Goal: Information Seeking & Learning: Learn about a topic

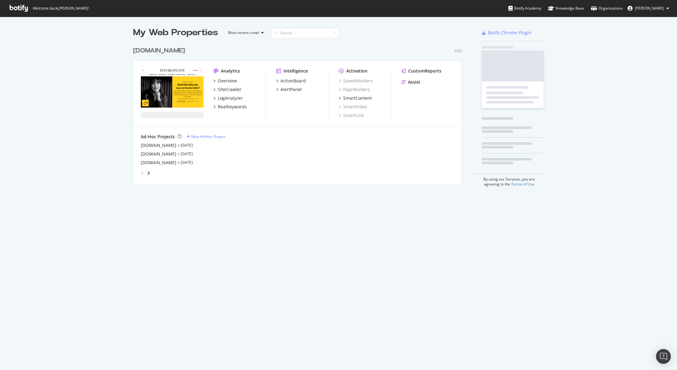
scroll to position [140, 329]
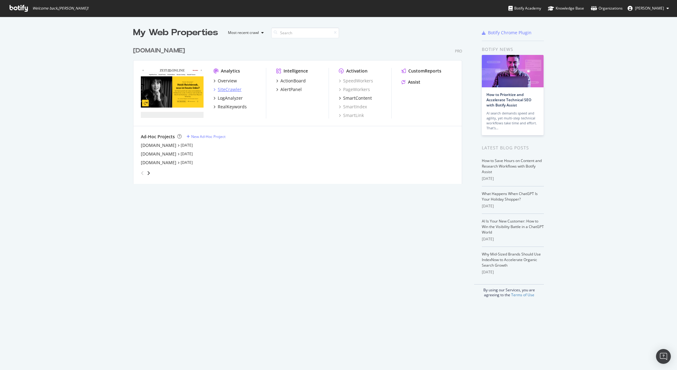
click at [229, 92] on div "SiteCrawler" at bounding box center [230, 89] width 24 height 6
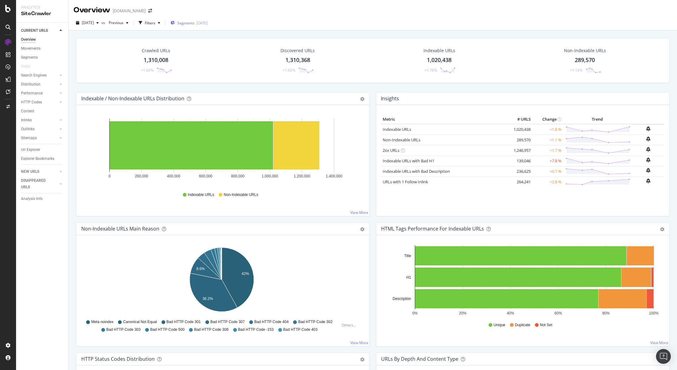
click at [198, 27] on div "Segments [DATE]" at bounding box center [188, 22] width 37 height 9
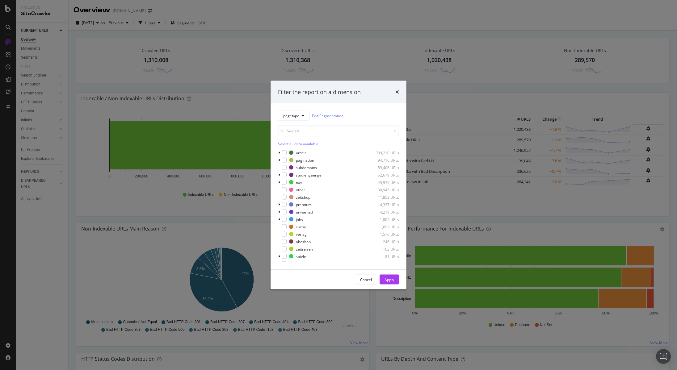
click at [289, 144] on div "Select all data available" at bounding box center [338, 143] width 121 height 5
click at [283, 175] on icon "modal" at bounding box center [284, 174] width 3 height 3
click at [396, 282] on button "Apply" at bounding box center [388, 280] width 19 height 10
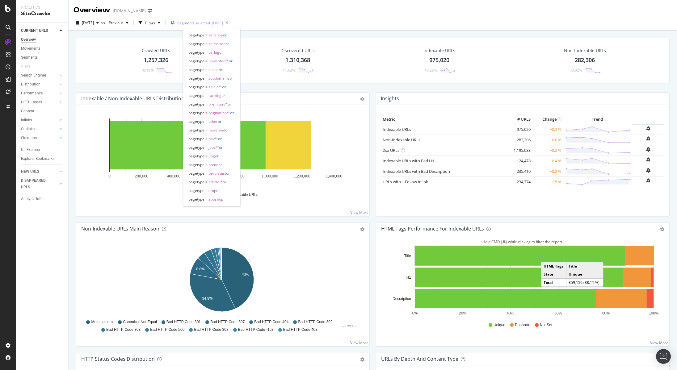
click at [207, 27] on div "Segments selected 2025-09-12" at bounding box center [196, 22] width 52 height 9
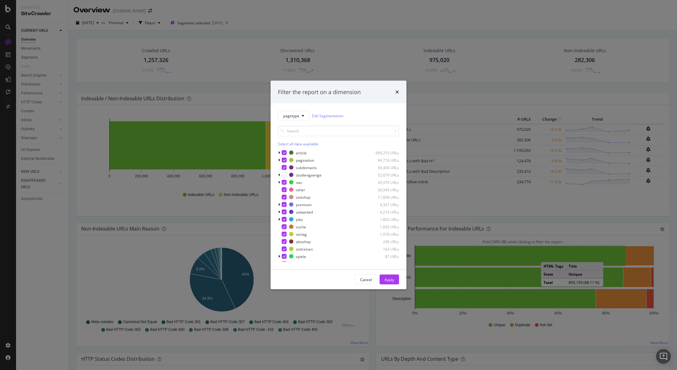
click at [290, 142] on div "Select all data available" at bounding box center [338, 143] width 121 height 5
click at [290, 142] on div "Unselect all data available" at bounding box center [338, 143] width 121 height 5
click at [390, 277] on div "Apply" at bounding box center [389, 279] width 10 height 5
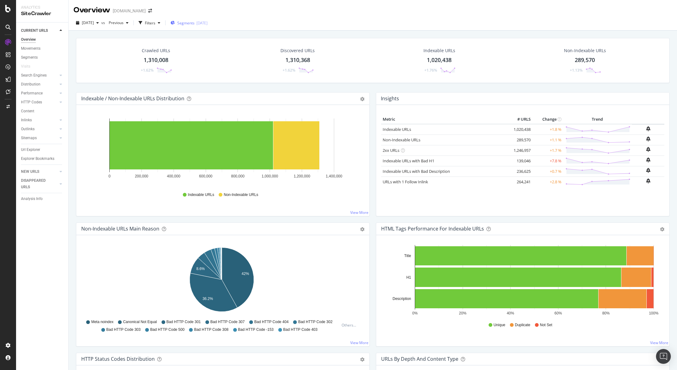
click at [194, 24] on span "Segments" at bounding box center [185, 22] width 17 height 5
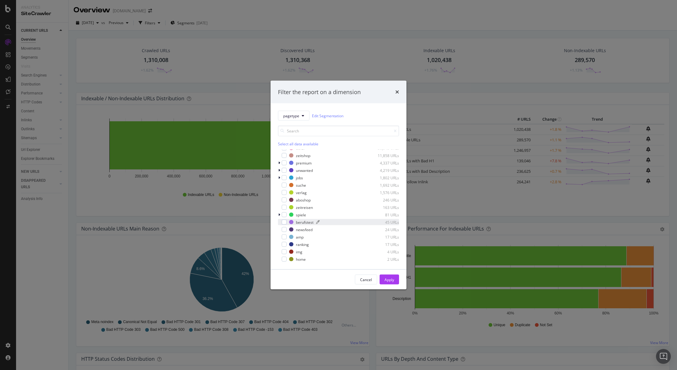
scroll to position [42, 0]
click at [285, 215] on div "modal" at bounding box center [284, 214] width 5 height 5
click at [390, 278] on div "Apply" at bounding box center [389, 279] width 10 height 5
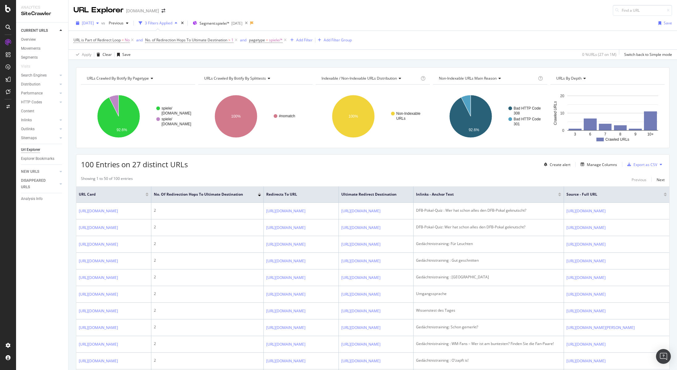
click at [94, 22] on span "[DATE]" at bounding box center [88, 22] width 12 height 5
click at [105, 47] on div "[DATE]" at bounding box center [98, 46] width 33 height 6
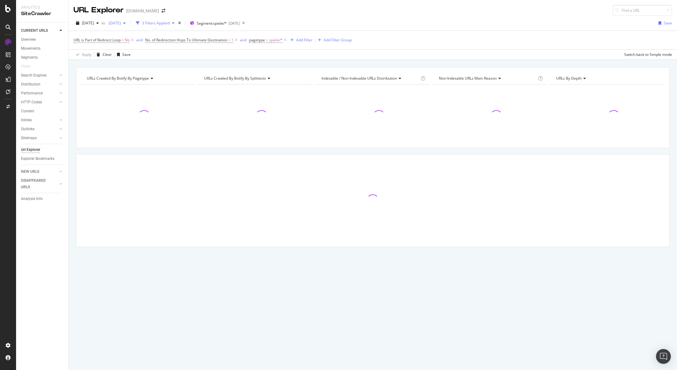
click at [121, 22] on span "[DATE]" at bounding box center [113, 22] width 15 height 5
click at [139, 58] on div "[DATE]" at bounding box center [135, 57] width 33 height 6
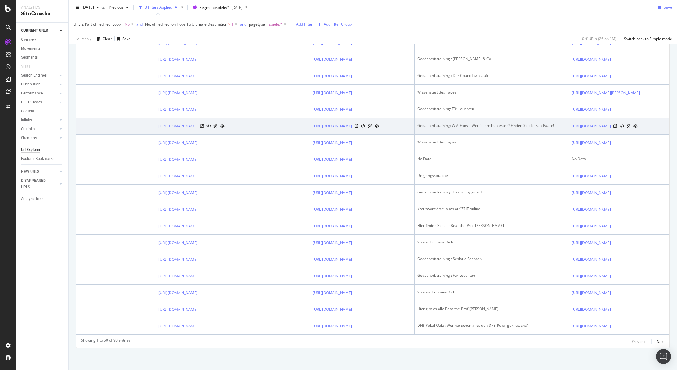
scroll to position [875, 0]
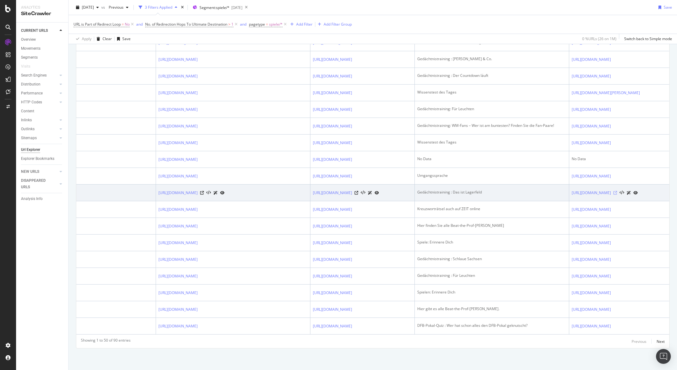
click at [617, 191] on icon at bounding box center [615, 193] width 4 height 4
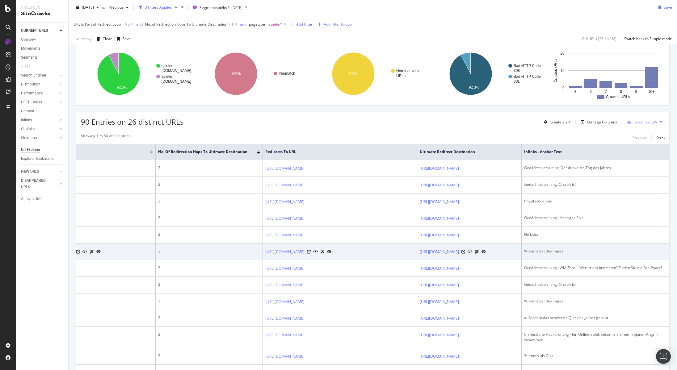
scroll to position [0, 0]
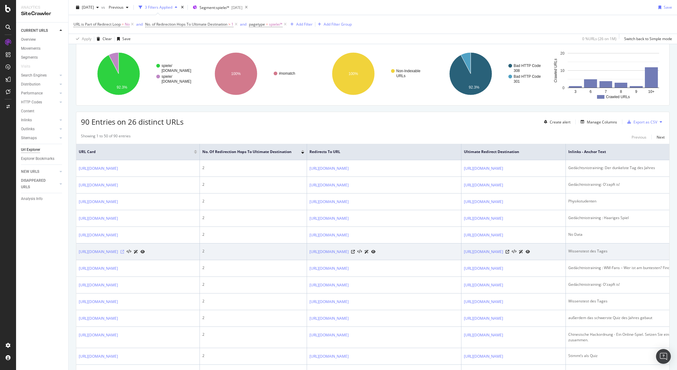
click at [124, 254] on icon at bounding box center [122, 252] width 4 height 4
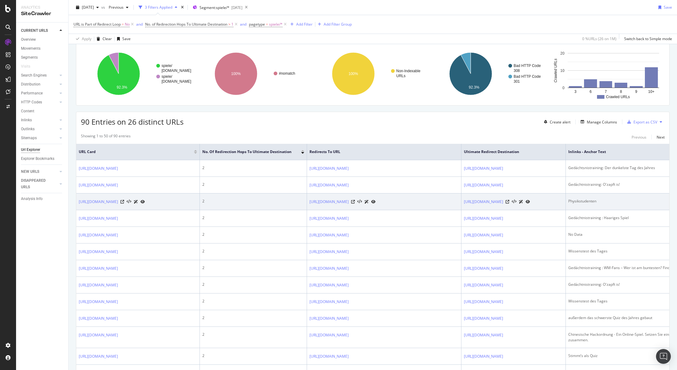
scroll to position [0, 0]
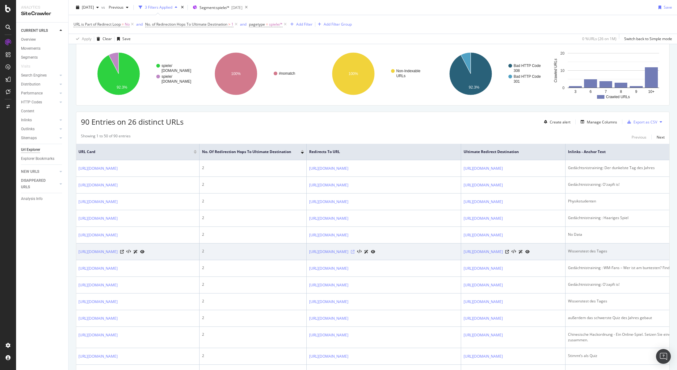
click at [351, 254] on icon at bounding box center [353, 252] width 4 height 4
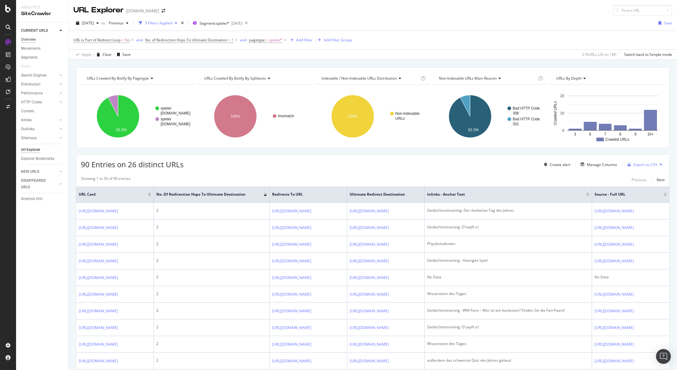
click at [31, 40] on div "Overview" at bounding box center [28, 39] width 15 height 6
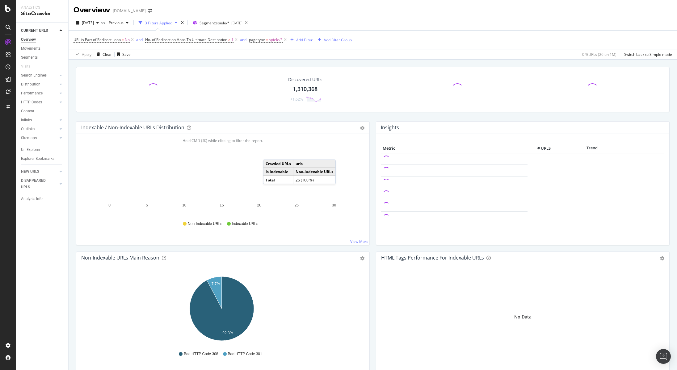
scroll to position [5, 0]
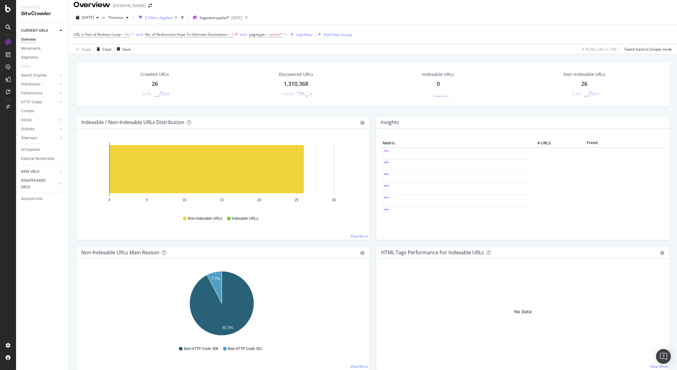
click at [238, 35] on icon at bounding box center [235, 34] width 5 height 6
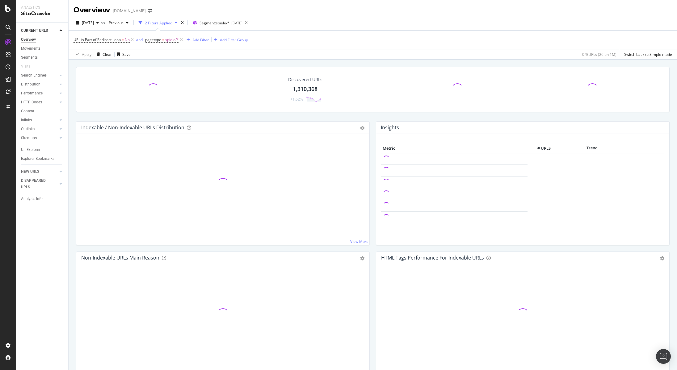
click at [132, 40] on icon at bounding box center [132, 40] width 5 height 6
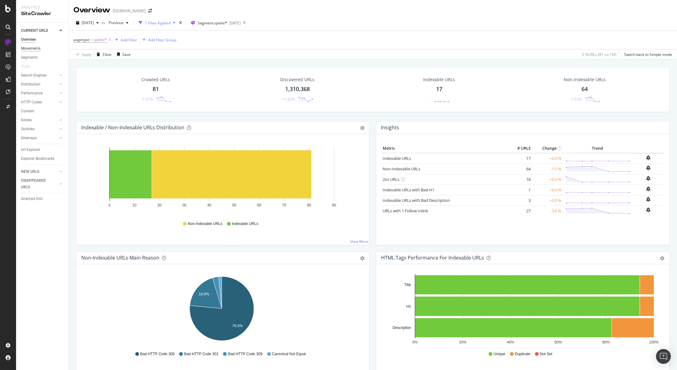
click at [37, 48] on div "Movements" at bounding box center [30, 48] width 19 height 6
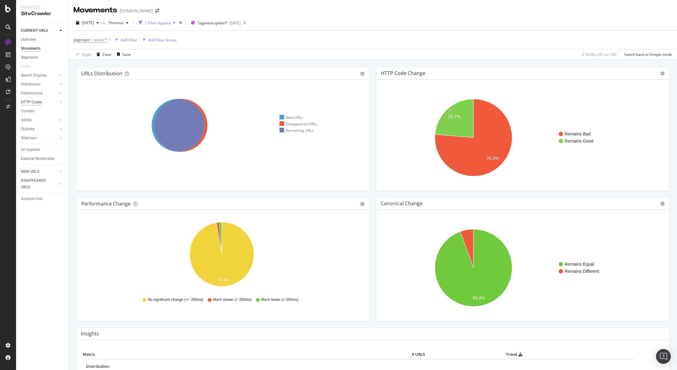
click at [35, 105] on div "HTTP Codes" at bounding box center [31, 102] width 21 height 6
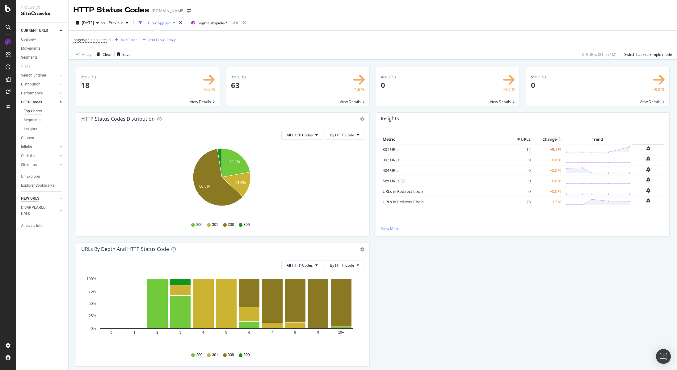
click at [35, 197] on div "NEW URLS" at bounding box center [30, 198] width 18 height 6
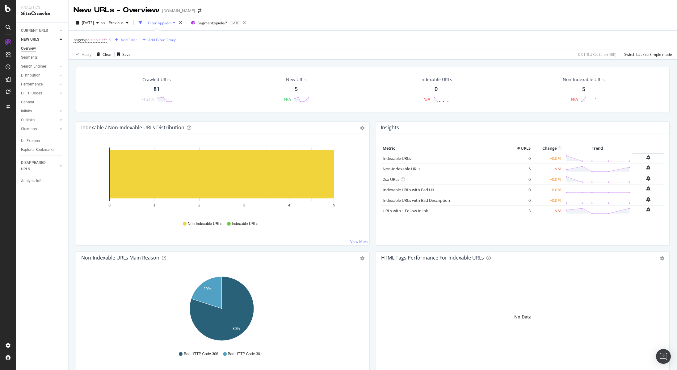
click at [412, 169] on link "Non-Indexable URLs" at bounding box center [401, 169] width 38 height 6
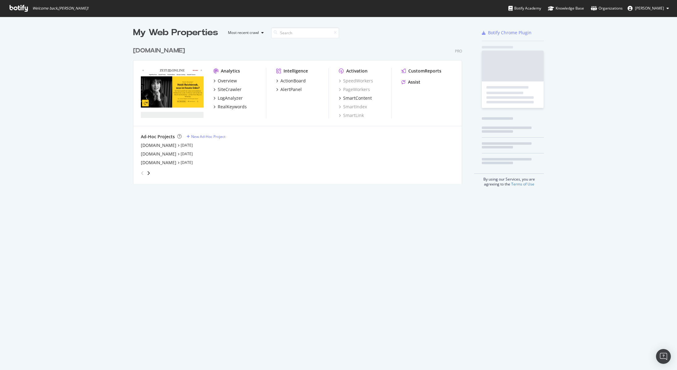
scroll to position [140, 329]
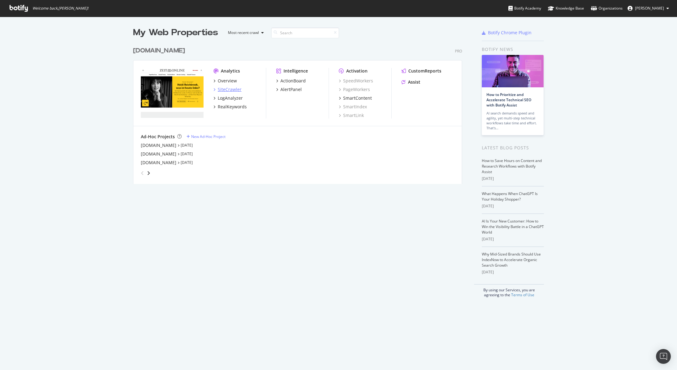
click at [232, 90] on div "SiteCrawler" at bounding box center [230, 89] width 24 height 6
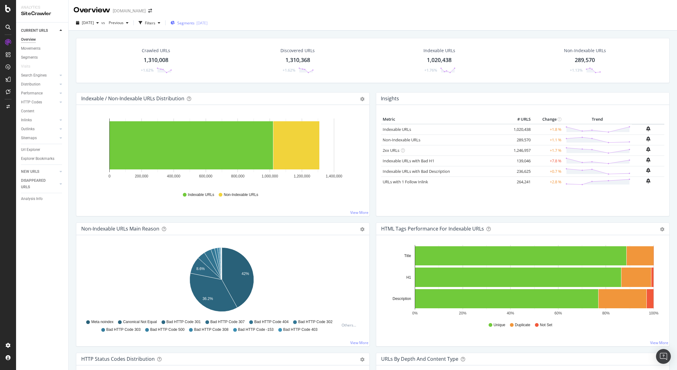
click at [194, 24] on span "Segments" at bounding box center [185, 22] width 17 height 5
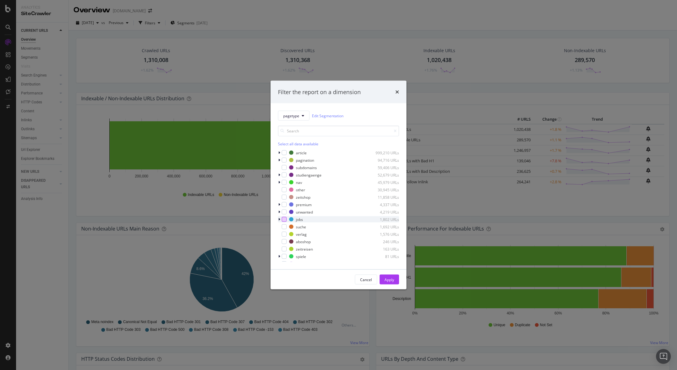
click at [282, 219] on div "modal" at bounding box center [284, 219] width 5 height 5
click at [383, 279] on button "Apply" at bounding box center [388, 280] width 19 height 10
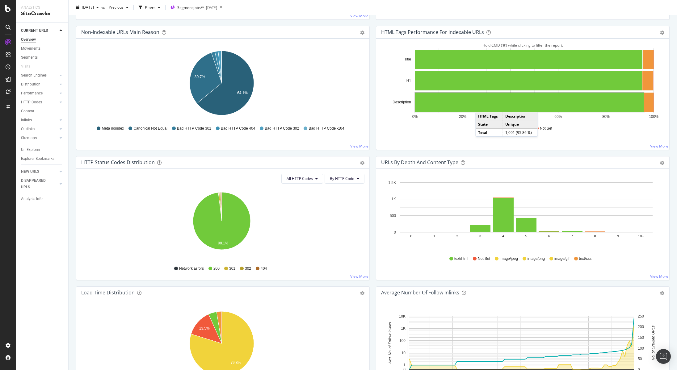
scroll to position [198, 0]
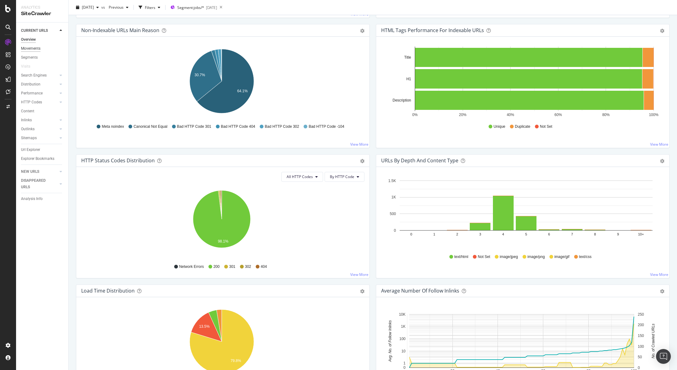
click at [31, 48] on div "Movements" at bounding box center [30, 48] width 19 height 6
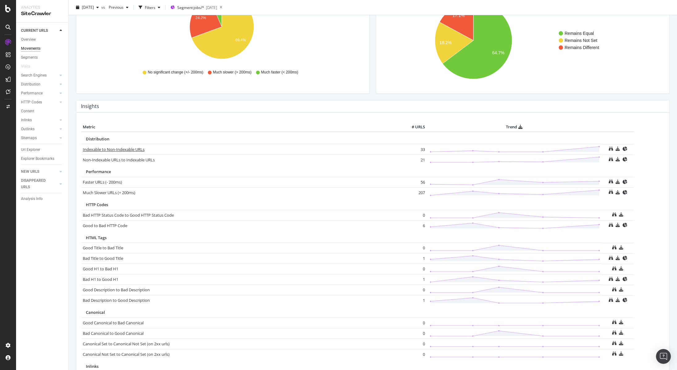
click at [136, 149] on link "Indexable to Non-Indexable URLs" at bounding box center [114, 150] width 62 height 6
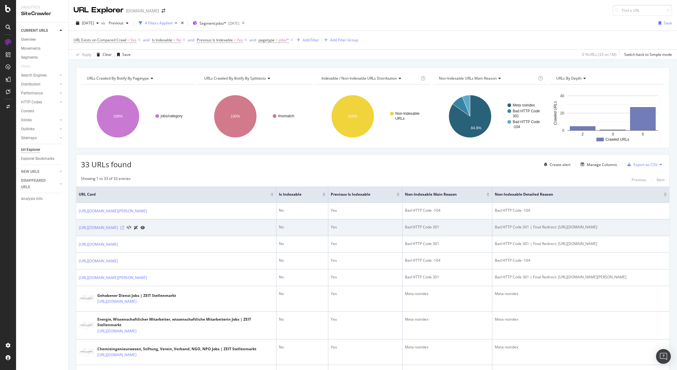
click at [124, 230] on icon at bounding box center [122, 228] width 4 height 4
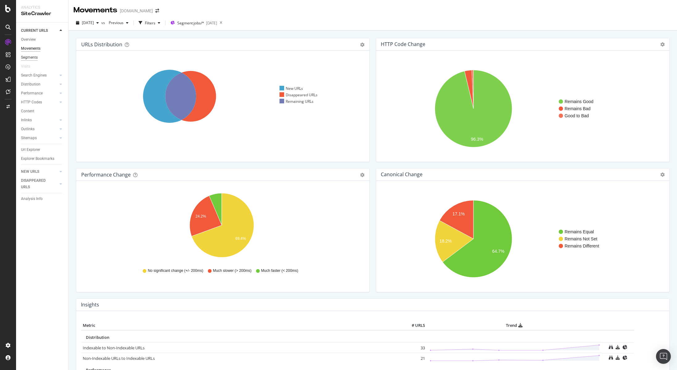
click at [36, 58] on div "Segments" at bounding box center [29, 57] width 17 height 6
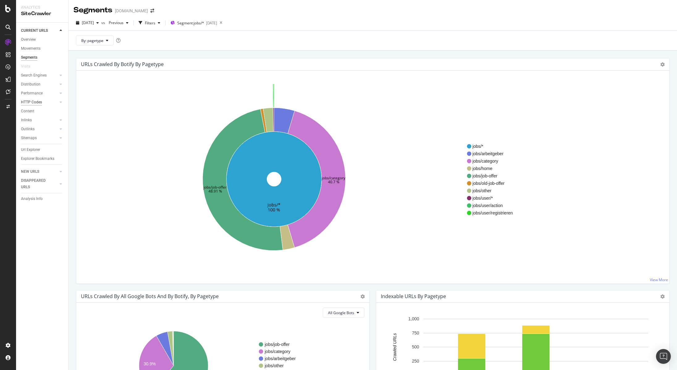
click at [38, 103] on div "HTTP Codes" at bounding box center [31, 102] width 21 height 6
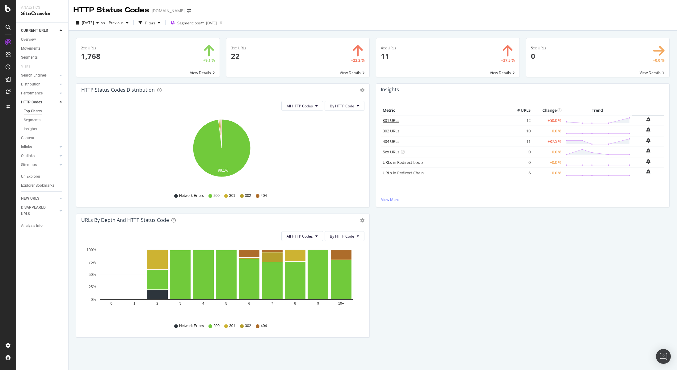
click at [391, 121] on link "301 URLs" at bounding box center [390, 121] width 17 height 6
click at [36, 78] on div "LogAnalyzer" at bounding box center [35, 80] width 24 height 6
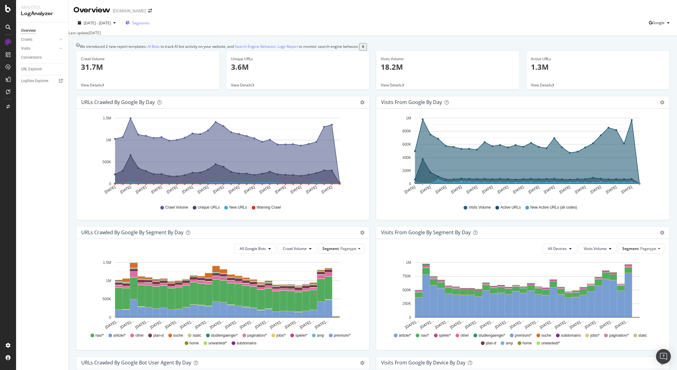
click at [149, 24] on span "Segments" at bounding box center [140, 22] width 17 height 5
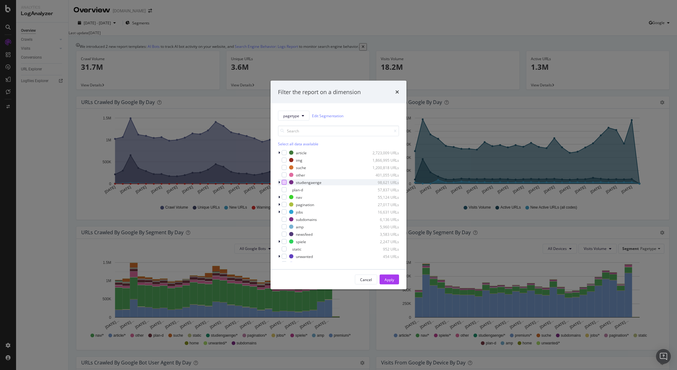
click at [286, 182] on div "modal" at bounding box center [284, 182] width 5 height 5
click at [391, 281] on div "Apply" at bounding box center [389, 279] width 10 height 5
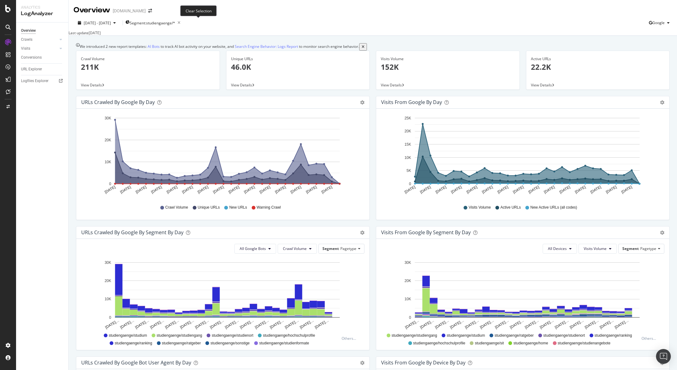
drag, startPoint x: 199, startPoint y: 23, endPoint x: 193, endPoint y: 23, distance: 6.2
click at [183, 23] on icon "button" at bounding box center [179, 23] width 8 height 9
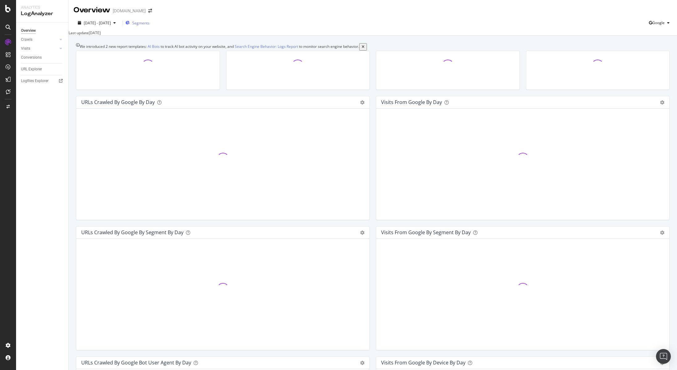
click at [149, 23] on span "Segments" at bounding box center [140, 22] width 17 height 5
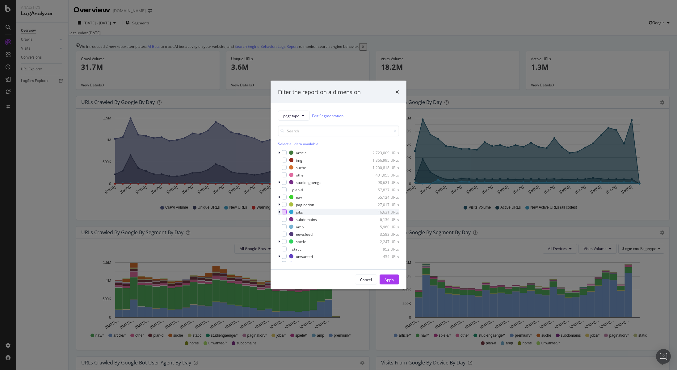
click at [283, 213] on div "modal" at bounding box center [284, 212] width 5 height 5
click at [386, 279] on div "Apply" at bounding box center [389, 279] width 10 height 5
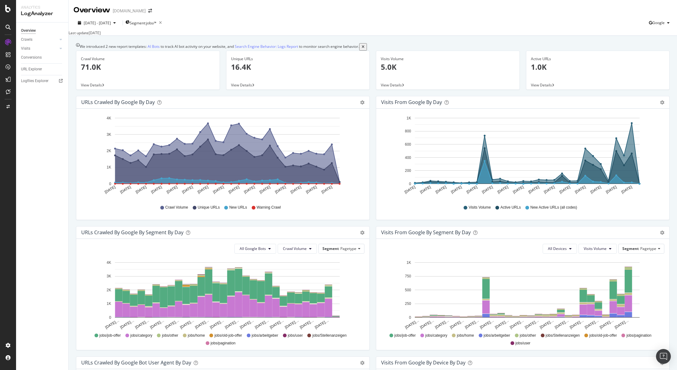
click at [650, 137] on icon "Aug 17 2025 Aug 19 2025 Aug 21 2025 Aug 23 2025 Aug 25 2025 Aug 27 2025 Aug 29 …" at bounding box center [521, 157] width 281 height 86
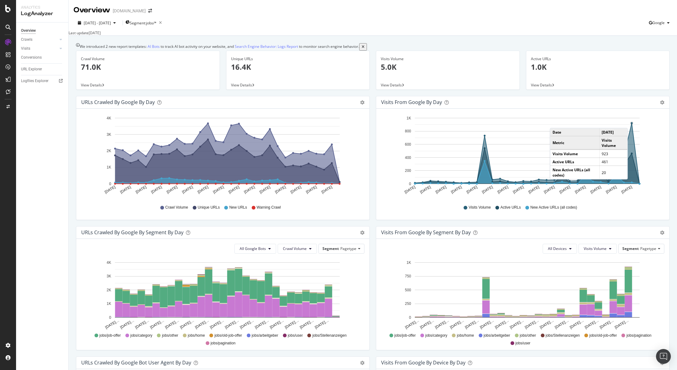
click at [630, 124] on circle "A chart." at bounding box center [631, 123] width 2 height 2
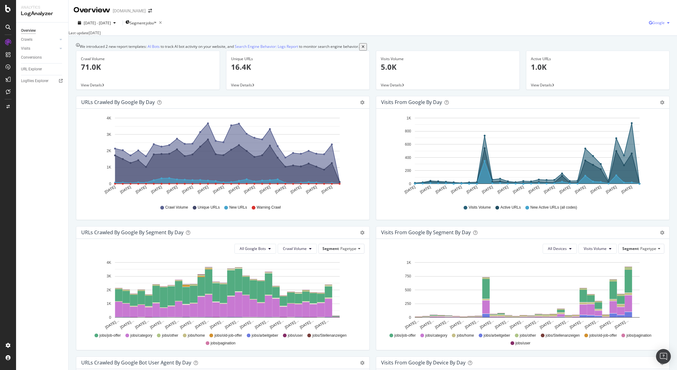
click at [653, 26] on div "Google" at bounding box center [660, 22] width 23 height 9
click at [652, 59] on span "OpenAI" at bounding box center [658, 58] width 23 height 6
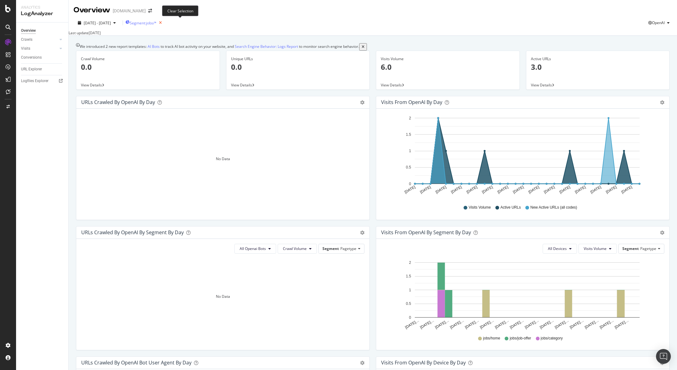
click at [164, 25] on icon "button" at bounding box center [161, 23] width 8 height 9
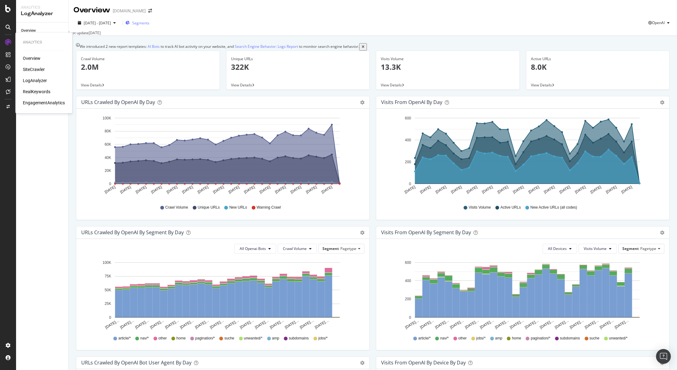
click at [40, 69] on div "SiteCrawler" at bounding box center [34, 69] width 22 height 6
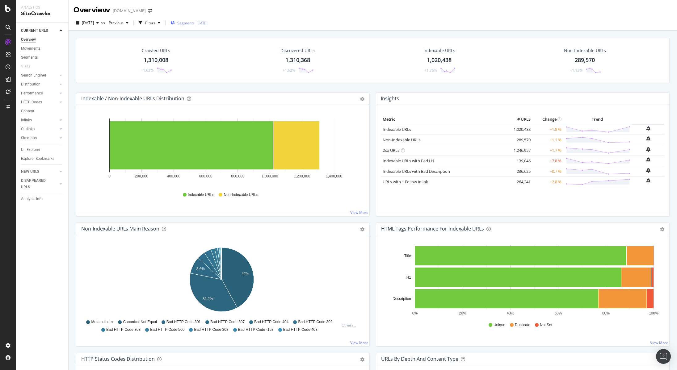
click at [207, 19] on div "Segments 2025-09-12" at bounding box center [188, 22] width 37 height 9
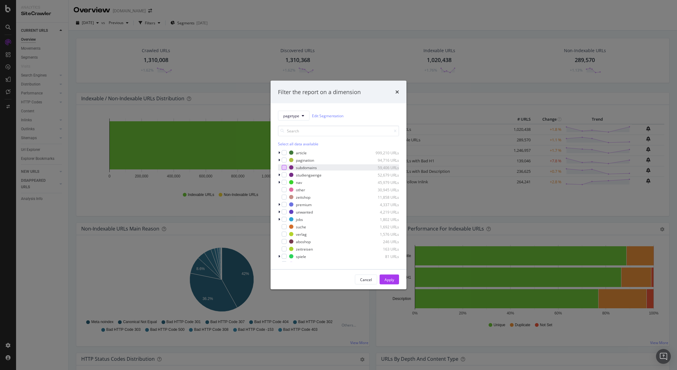
click at [284, 169] on div "modal" at bounding box center [284, 167] width 5 height 5
click at [383, 278] on button "Apply" at bounding box center [388, 280] width 19 height 10
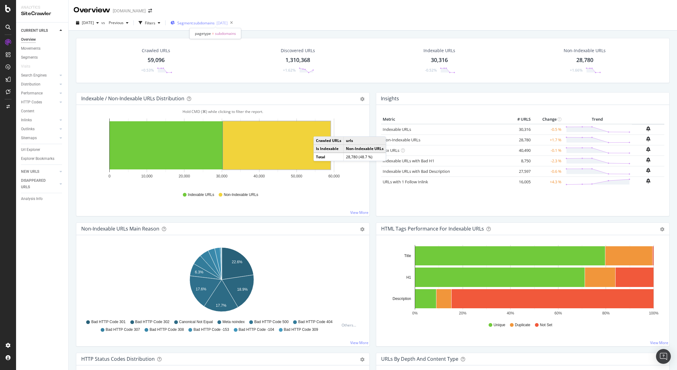
click at [213, 25] on span "Segment: subdomains" at bounding box center [195, 22] width 37 height 5
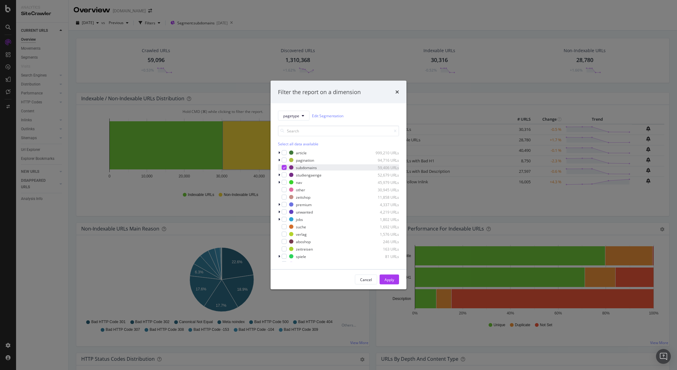
click at [284, 168] on icon "modal" at bounding box center [284, 167] width 3 height 3
click at [285, 209] on div "modal" at bounding box center [284, 209] width 5 height 5
click at [387, 279] on div "Apply" at bounding box center [389, 279] width 10 height 5
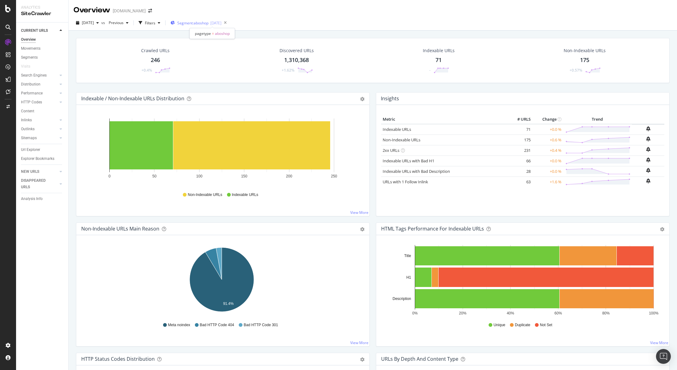
click at [208, 24] on span "Segment: aboshop" at bounding box center [192, 22] width 31 height 5
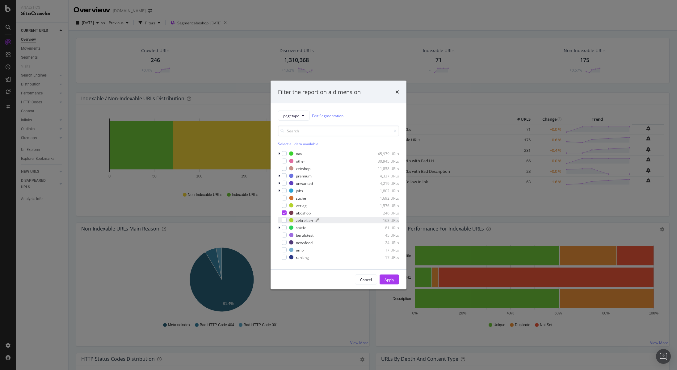
scroll to position [42, 0]
click at [285, 199] on icon "modal" at bounding box center [284, 199] width 3 height 3
click at [286, 207] on div "modal" at bounding box center [284, 207] width 5 height 5
click at [395, 281] on button "Apply" at bounding box center [388, 280] width 19 height 10
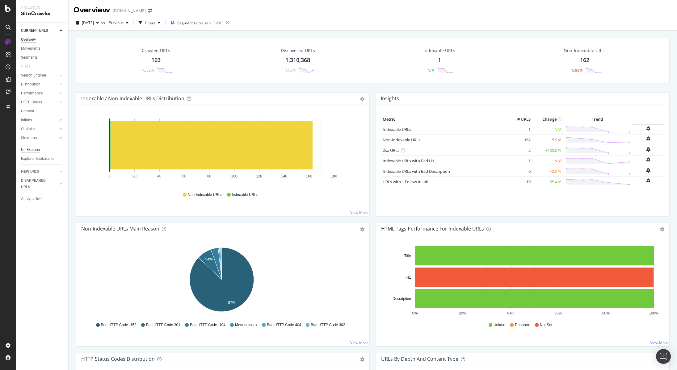
click at [33, 150] on div "Url Explorer" at bounding box center [30, 150] width 19 height 6
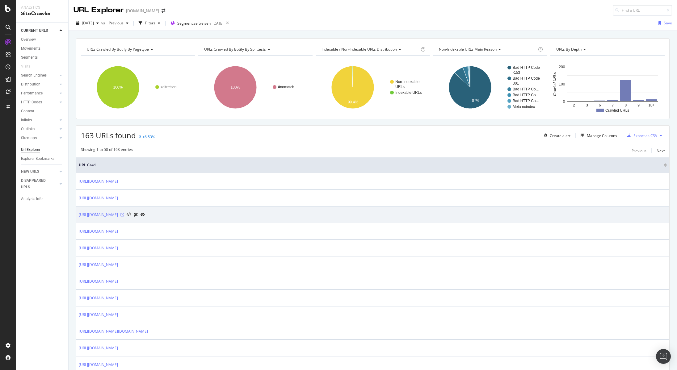
click at [124, 214] on icon at bounding box center [122, 215] width 4 height 4
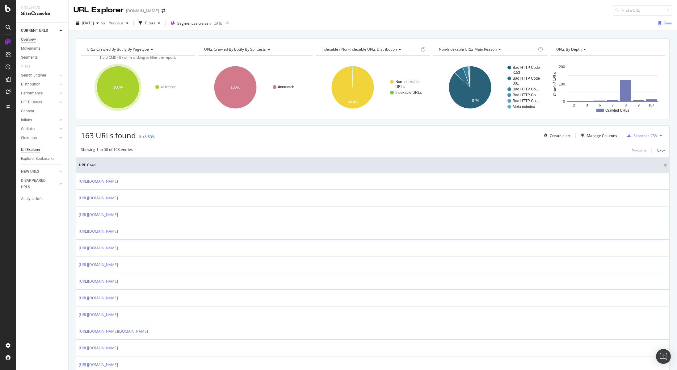
click at [31, 40] on div "Overview" at bounding box center [28, 39] width 15 height 6
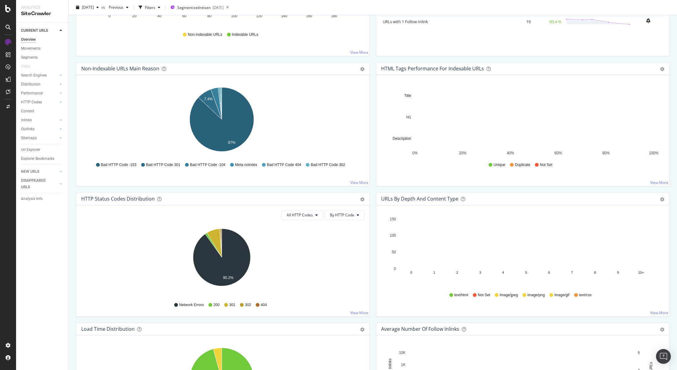
scroll to position [161, 0]
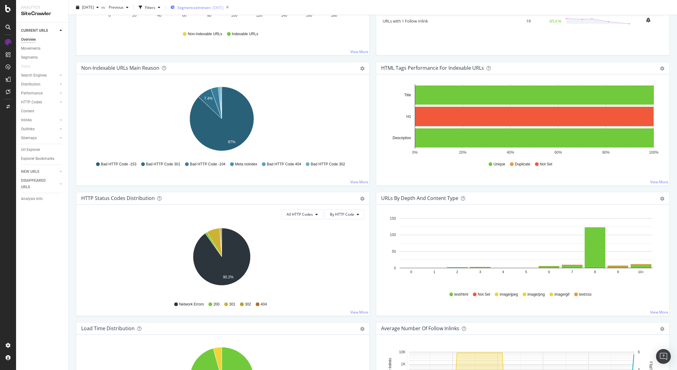
click at [208, 4] on div "Segment: zeitreisen 2025-09-12" at bounding box center [196, 7] width 53 height 9
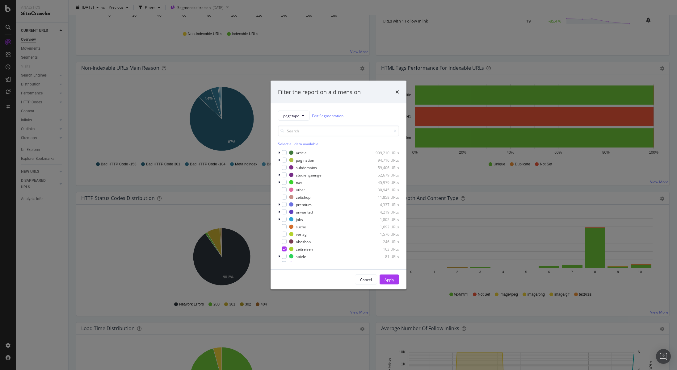
scroll to position [42, 0]
click at [285, 208] on icon "modal" at bounding box center [284, 207] width 3 height 3
click at [285, 153] on div "modal" at bounding box center [284, 152] width 5 height 5
drag, startPoint x: 285, startPoint y: 153, endPoint x: 285, endPoint y: 158, distance: 4.3
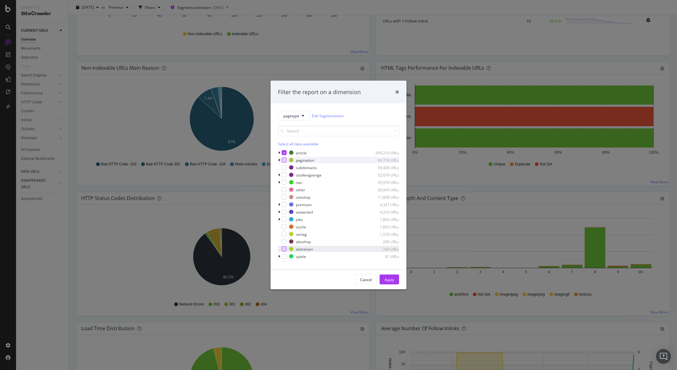
click at [285, 153] on icon "modal" at bounding box center [284, 152] width 3 height 3
click at [285, 160] on div "modal" at bounding box center [284, 160] width 5 height 5
click at [387, 279] on div "Apply" at bounding box center [389, 279] width 10 height 5
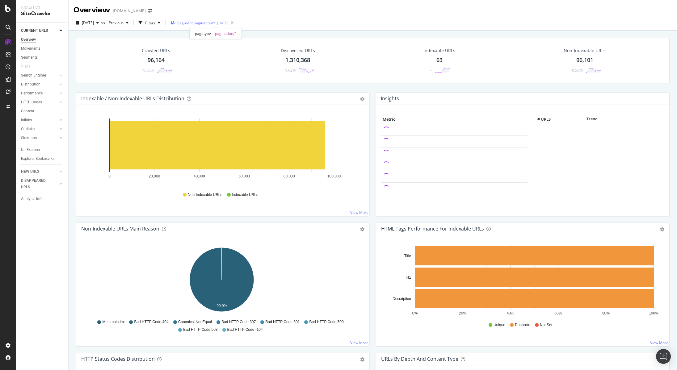
click at [215, 23] on span "Segment: pagination/*" at bounding box center [196, 22] width 38 height 5
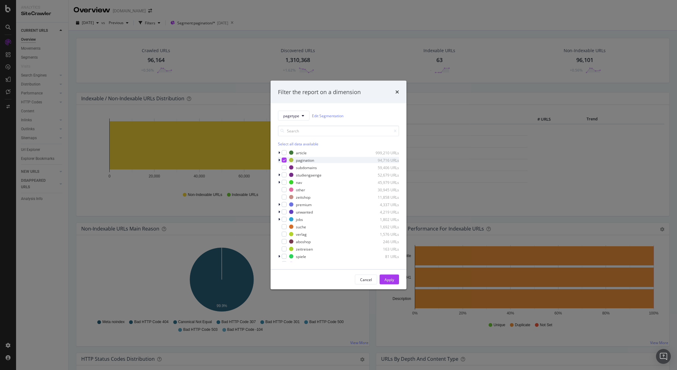
click at [283, 160] on icon "modal" at bounding box center [284, 160] width 3 height 3
click at [283, 204] on div "modal" at bounding box center [284, 204] width 5 height 5
click at [390, 280] on div "Apply" at bounding box center [389, 279] width 10 height 5
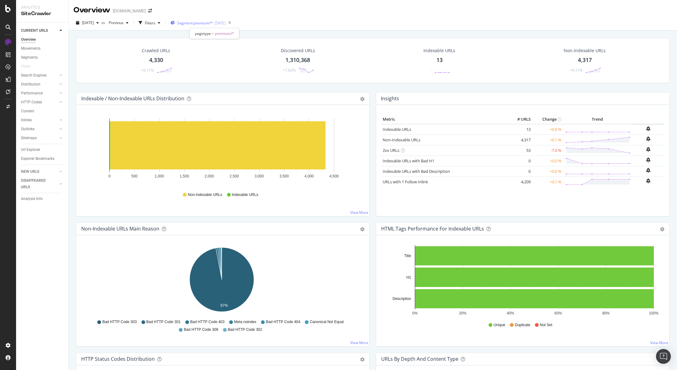
click at [213, 23] on span "Segment: premium/*" at bounding box center [194, 22] width 35 height 5
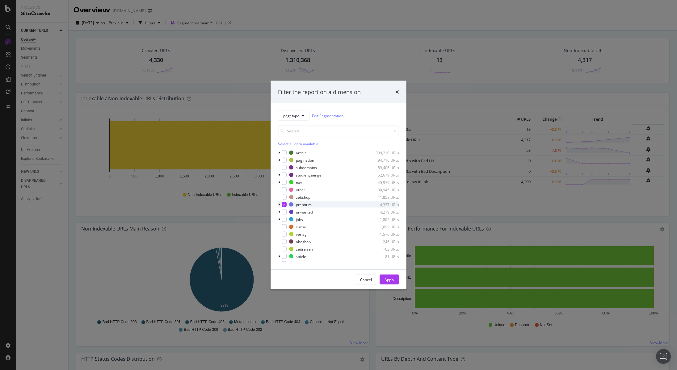
click at [284, 203] on icon "modal" at bounding box center [284, 204] width 3 height 3
click at [286, 151] on div "modal" at bounding box center [284, 152] width 5 height 5
click at [383, 277] on button "Apply" at bounding box center [388, 280] width 19 height 10
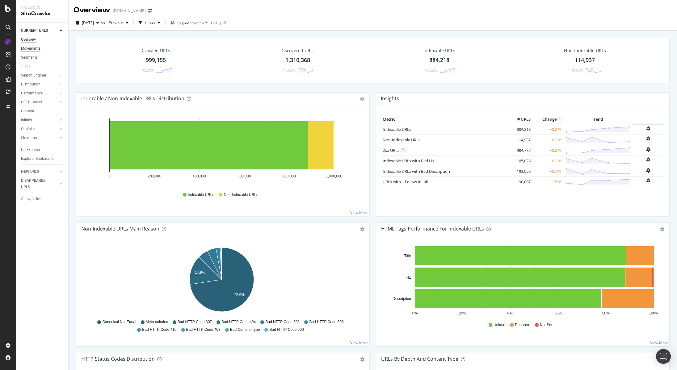
click at [36, 48] on div "Movements" at bounding box center [30, 48] width 19 height 6
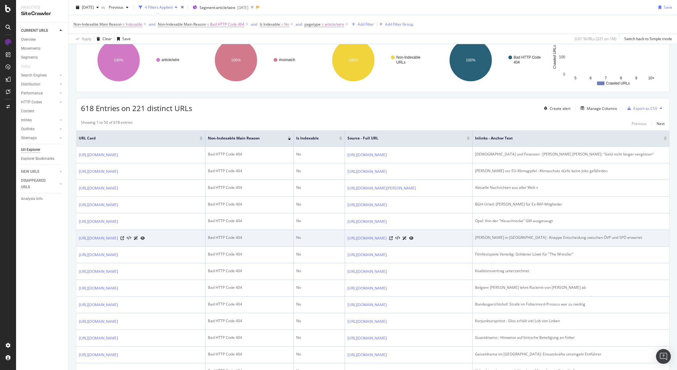
scroll to position [57, 0]
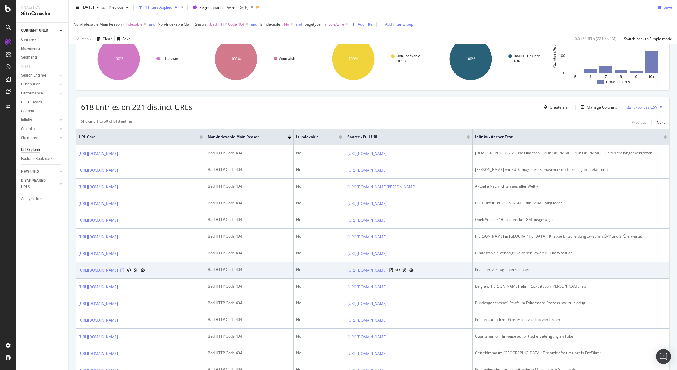
click at [124, 272] on icon at bounding box center [122, 271] width 4 height 4
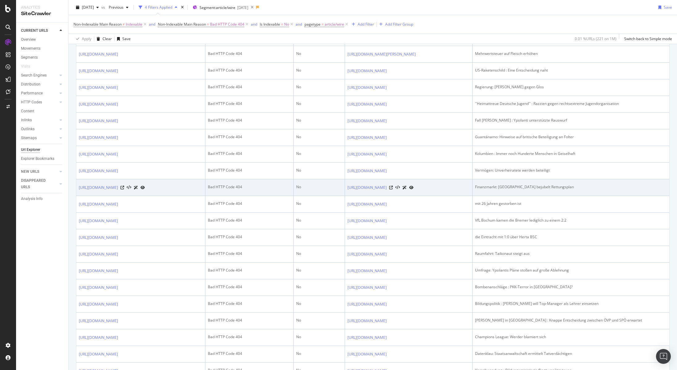
scroll to position [456, 0]
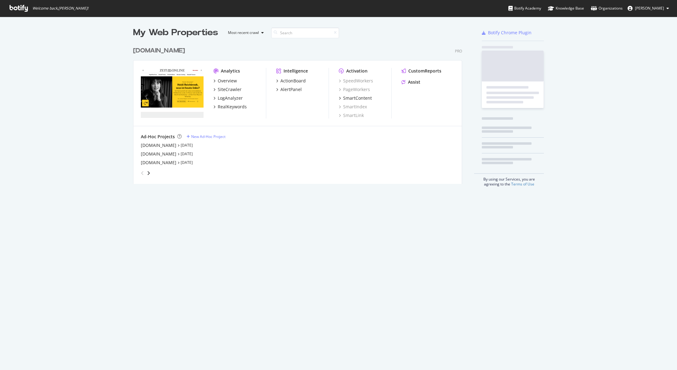
scroll to position [140, 329]
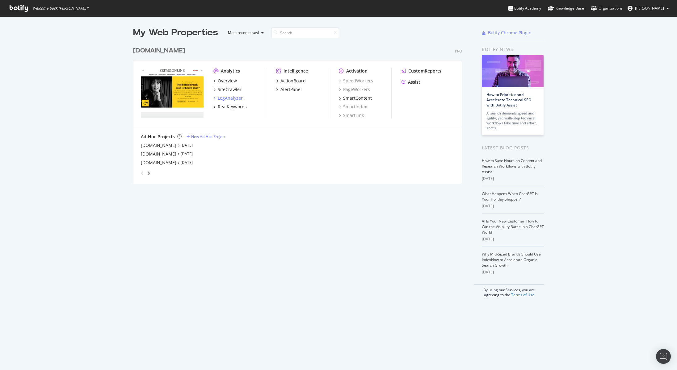
click at [230, 97] on div "LogAnalyzer" at bounding box center [230, 98] width 25 height 6
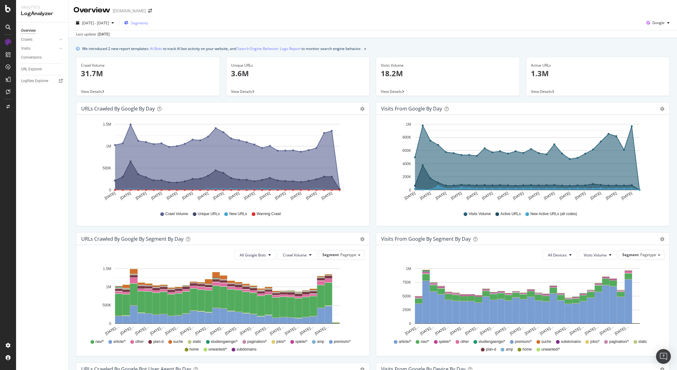
click at [148, 26] on div "Segments" at bounding box center [136, 22] width 24 height 9
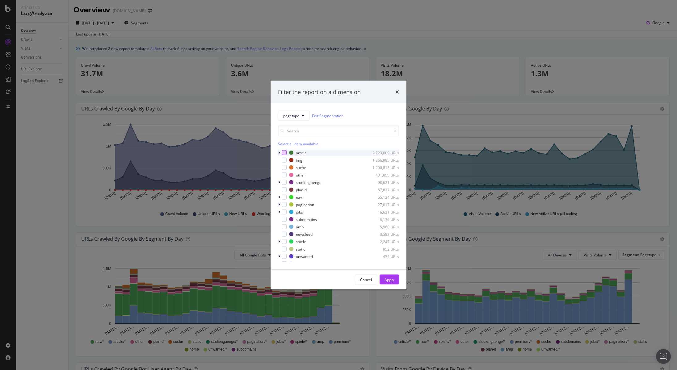
click at [286, 151] on div "modal" at bounding box center [284, 152] width 5 height 5
click at [386, 282] on div "Apply" at bounding box center [389, 279] width 10 height 5
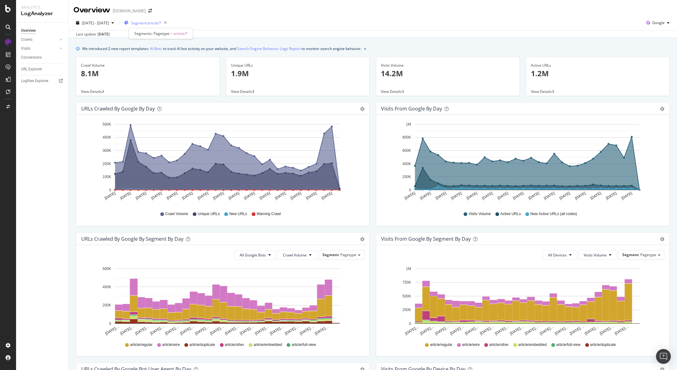
click at [161, 22] on span "Segment: article/*" at bounding box center [146, 22] width 31 height 5
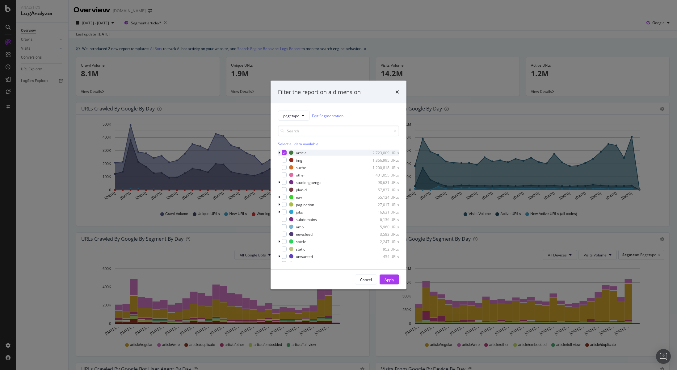
click at [278, 151] on icon "modal" at bounding box center [279, 153] width 2 height 4
click at [288, 159] on icon "modal" at bounding box center [287, 158] width 3 height 3
drag, startPoint x: 289, startPoint y: 165, endPoint x: 289, endPoint y: 170, distance: 5.6
click at [289, 165] on icon "modal" at bounding box center [287, 166] width 3 height 3
drag, startPoint x: 289, startPoint y: 175, endPoint x: 289, endPoint y: 178, distance: 3.7
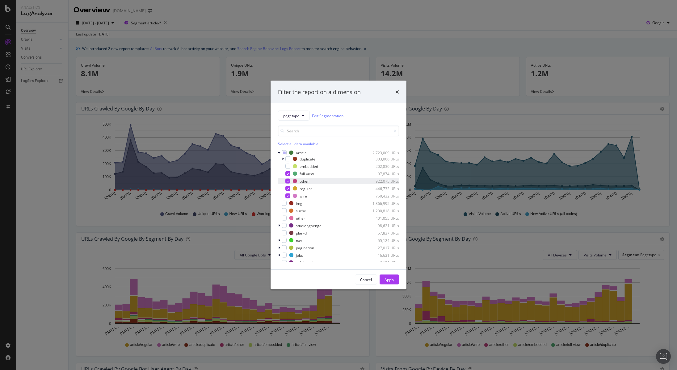
click at [289, 175] on div "modal" at bounding box center [287, 173] width 5 height 5
click at [289, 182] on div "modal" at bounding box center [287, 181] width 5 height 5
click at [290, 190] on div "modal" at bounding box center [287, 188] width 5 height 5
click at [387, 279] on div "Apply" at bounding box center [389, 279] width 10 height 5
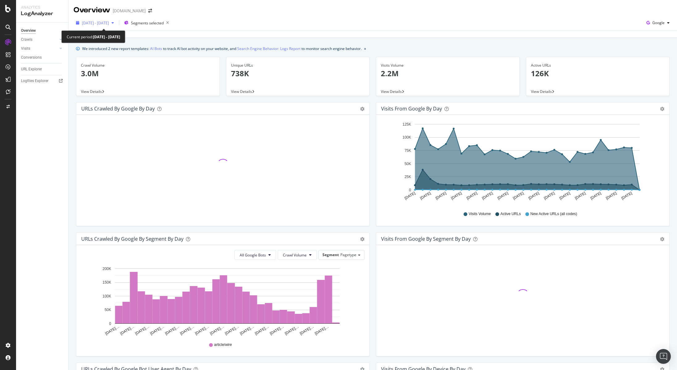
click at [106, 24] on span "[DATE] - [DATE]" at bounding box center [95, 22] width 27 height 5
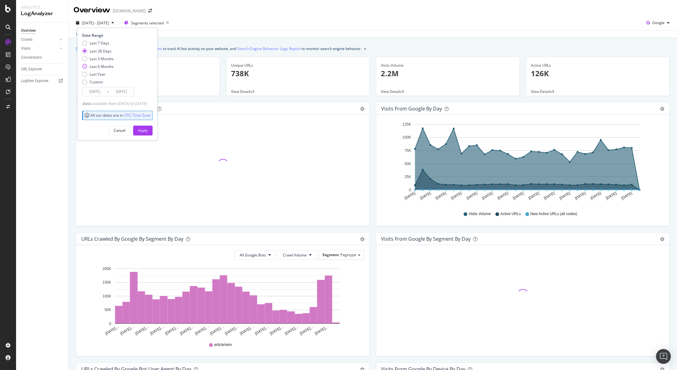
click at [104, 67] on div "Last 6 Months" at bounding box center [102, 66] width 24 height 5
type input "[DATE]"
click at [148, 129] on div "Apply" at bounding box center [143, 130] width 10 height 5
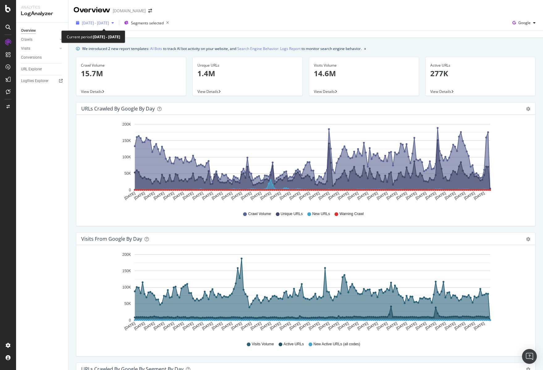
click at [108, 22] on span "[DATE] - [DATE]" at bounding box center [95, 22] width 27 height 5
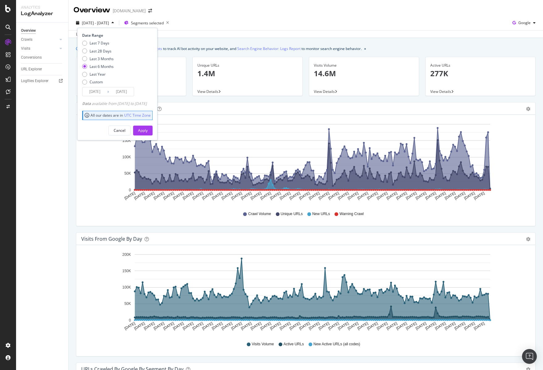
click at [96, 91] on input "[DATE]" at bounding box center [94, 91] width 25 height 9
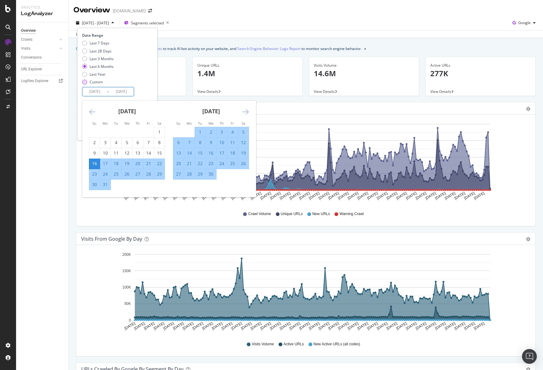
click at [83, 82] on div "Custom" at bounding box center [84, 82] width 5 height 5
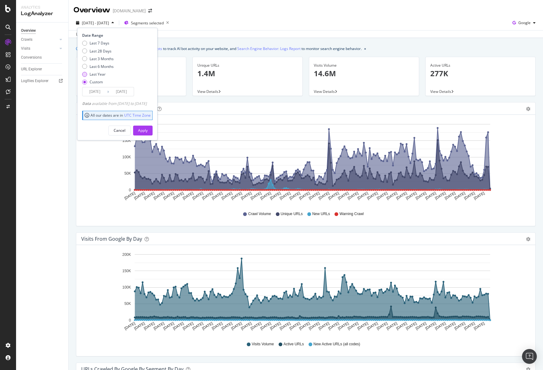
click at [86, 73] on div "Last Year" at bounding box center [84, 74] width 5 height 5
type input "[DATE]"
click at [148, 128] on div "Apply" at bounding box center [143, 130] width 10 height 5
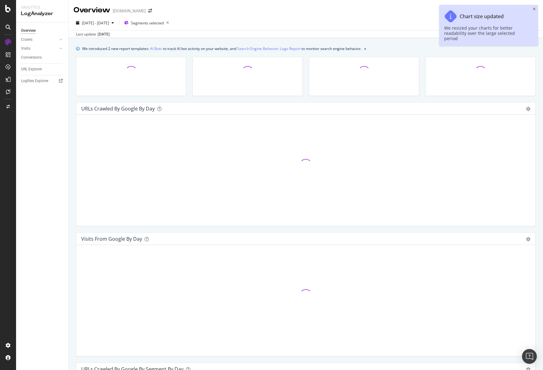
click at [532, 10] on div "Chart size updated We resized your charts for better readability over the large…" at bounding box center [488, 25] width 99 height 41
click at [533, 9] on icon "close toast" at bounding box center [533, 9] width 3 height 4
